Goal: Check status: Check status

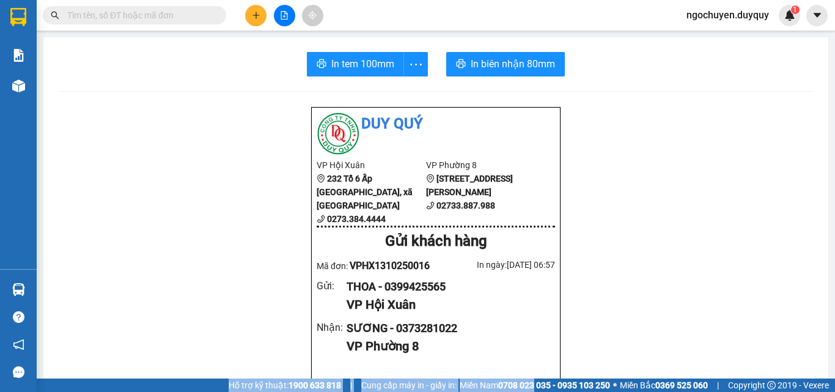
drag, startPoint x: 0, startPoint y: 0, endPoint x: 0, endPoint y: 177, distance: 177.2
click at [466, 391] on html "Kết quả tìm kiếm ( 0 ) Bộ lọc No Data ngochuyen.duyquy 1 Báo cáo 1. Báo cáo dòn…" at bounding box center [417, 196] width 835 height 392
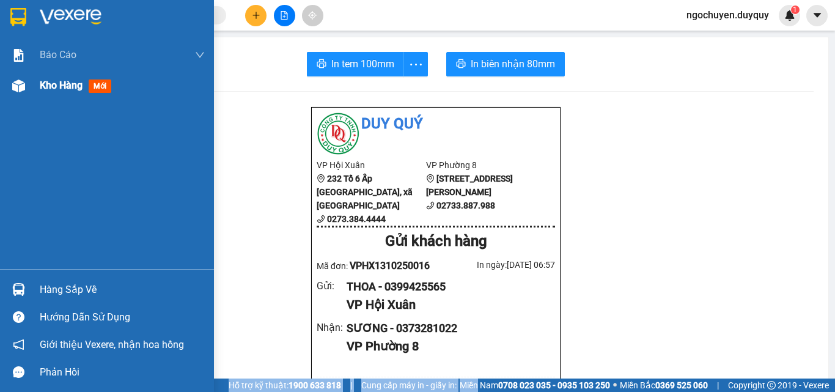
click at [53, 85] on span "Kho hàng" at bounding box center [61, 85] width 43 height 12
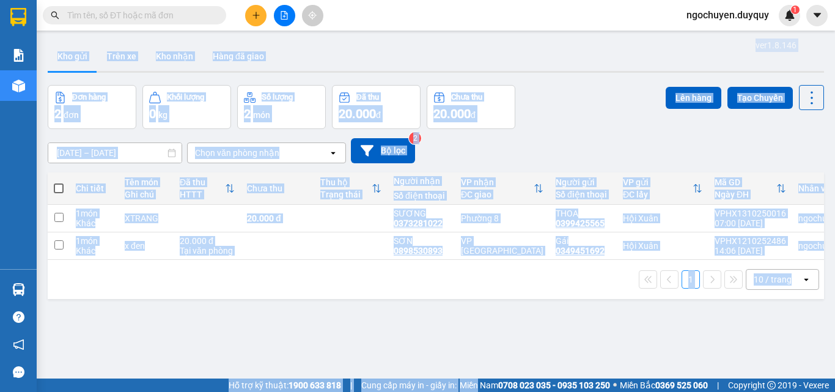
click at [474, 164] on div "[DATE] – [DATE] Press the down arrow key to interact with the calendar and sele…" at bounding box center [436, 150] width 776 height 43
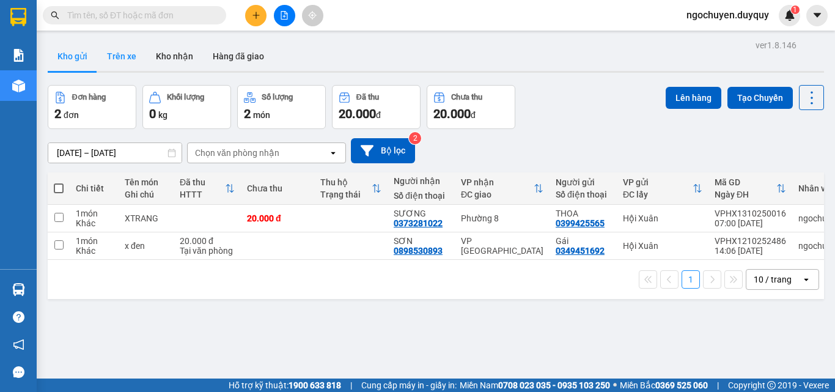
click at [108, 51] on button "Trên xe" at bounding box center [121, 56] width 49 height 29
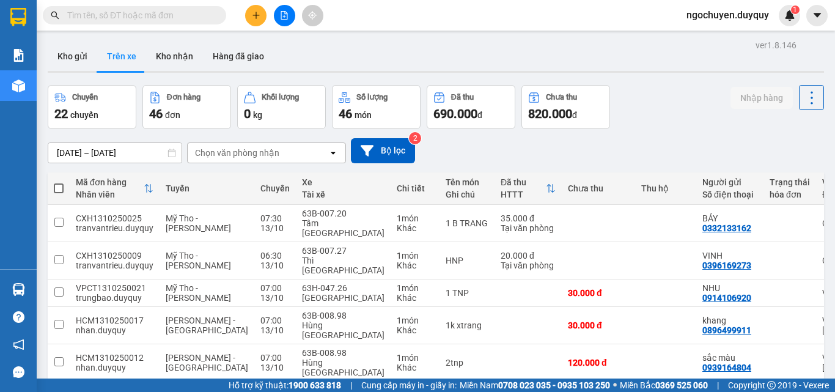
click at [250, 153] on div "Chọn văn phòng nhận" at bounding box center [237, 153] width 84 height 12
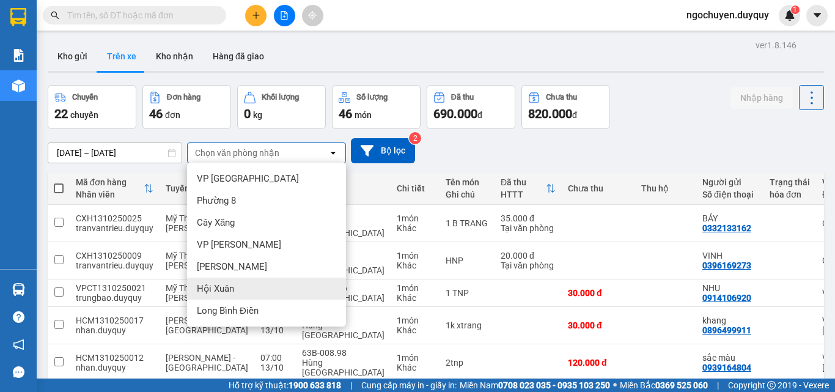
click at [243, 286] on div "Hội Xuân" at bounding box center [266, 288] width 159 height 22
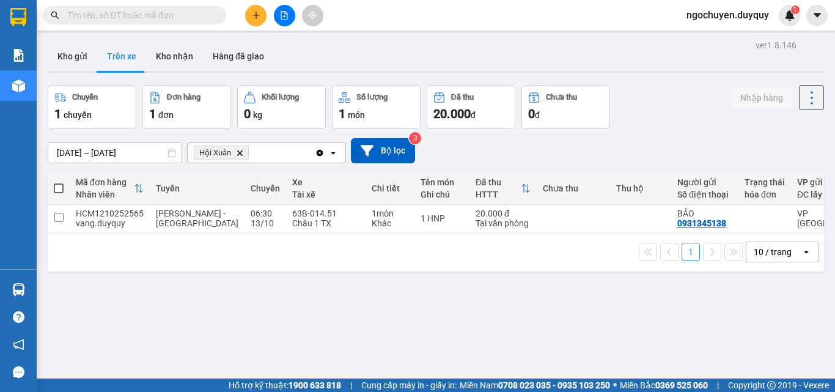
scroll to position [0, 234]
